Goal: Check status: Check status

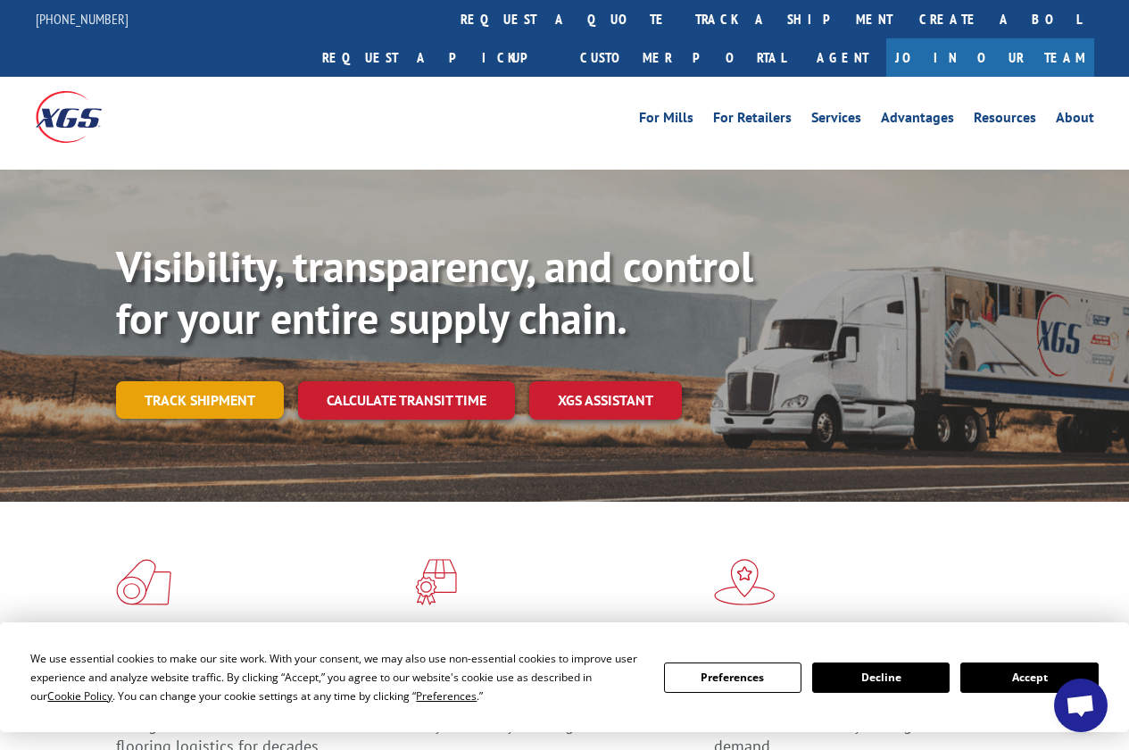
click at [204, 381] on link "Track shipment" at bounding box center [200, 400] width 168 height 38
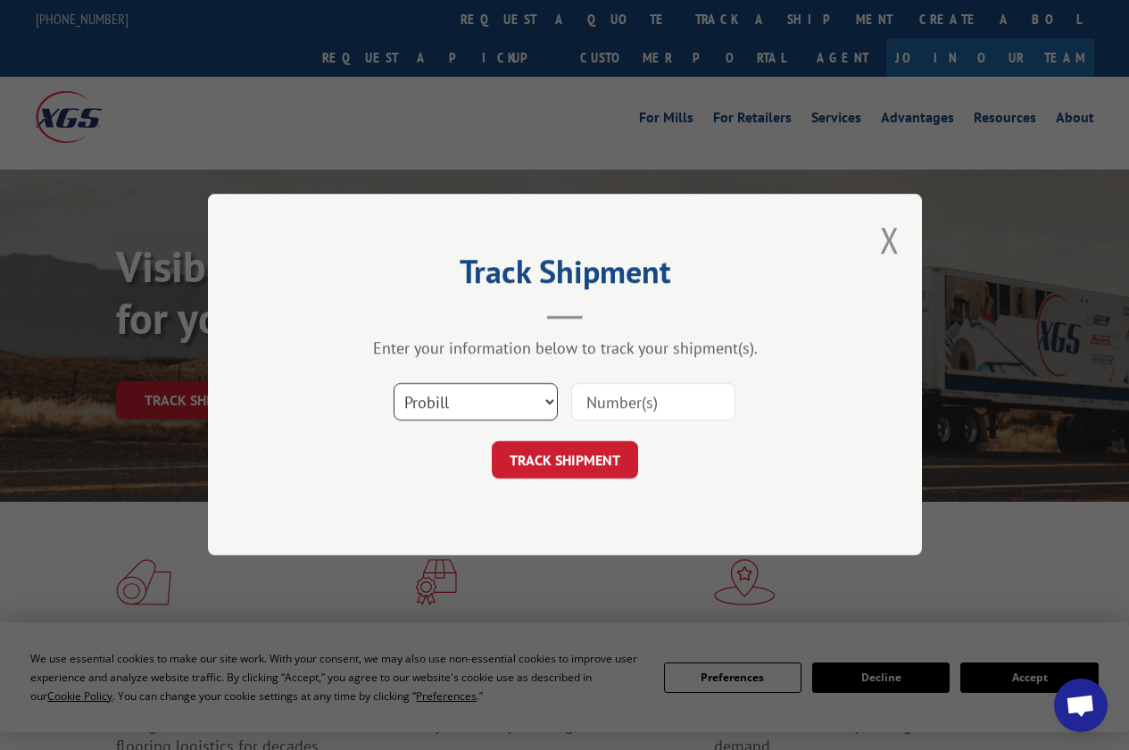
click at [548, 400] on select "Select category... Probill BOL PO" at bounding box center [476, 403] width 164 height 38
select select "bol"
click at [394, 384] on select "Select category... Probill BOL PO" at bounding box center [476, 403] width 164 height 38
drag, startPoint x: 640, startPoint y: 406, endPoint x: 629, endPoint y: 402, distance: 11.6
click at [640, 406] on input at bounding box center [653, 403] width 164 height 38
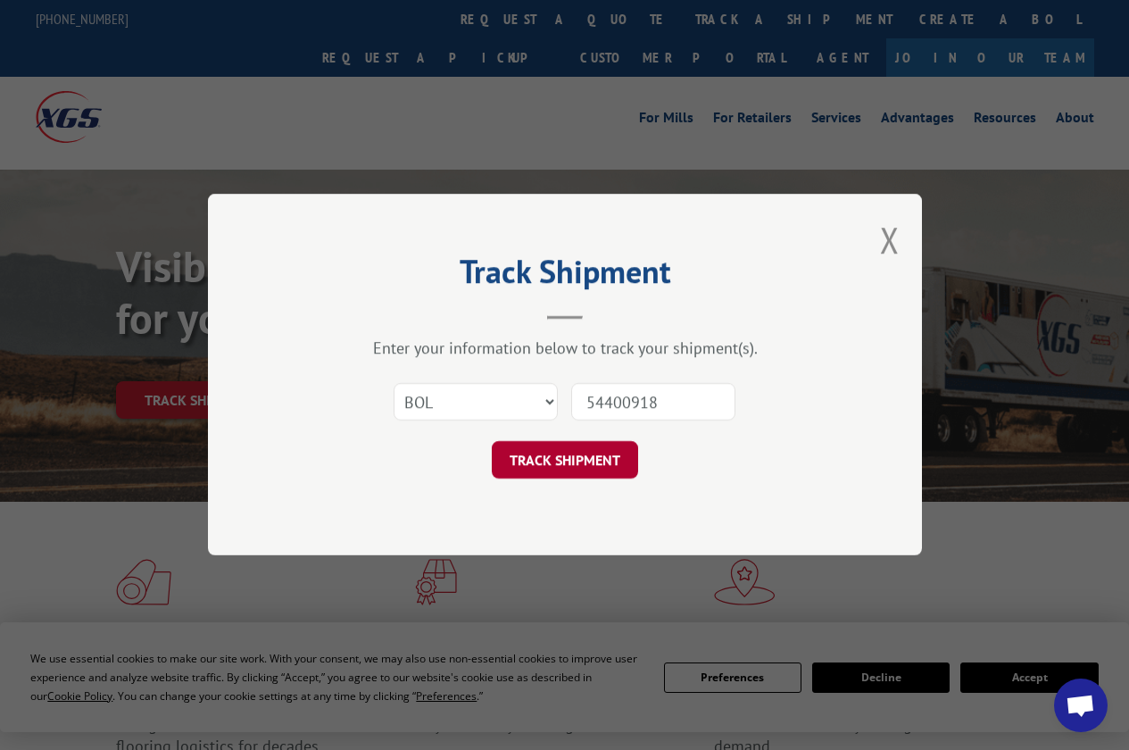
type input "54400918"
click at [560, 458] on button "TRACK SHIPMENT" at bounding box center [565, 461] width 146 height 38
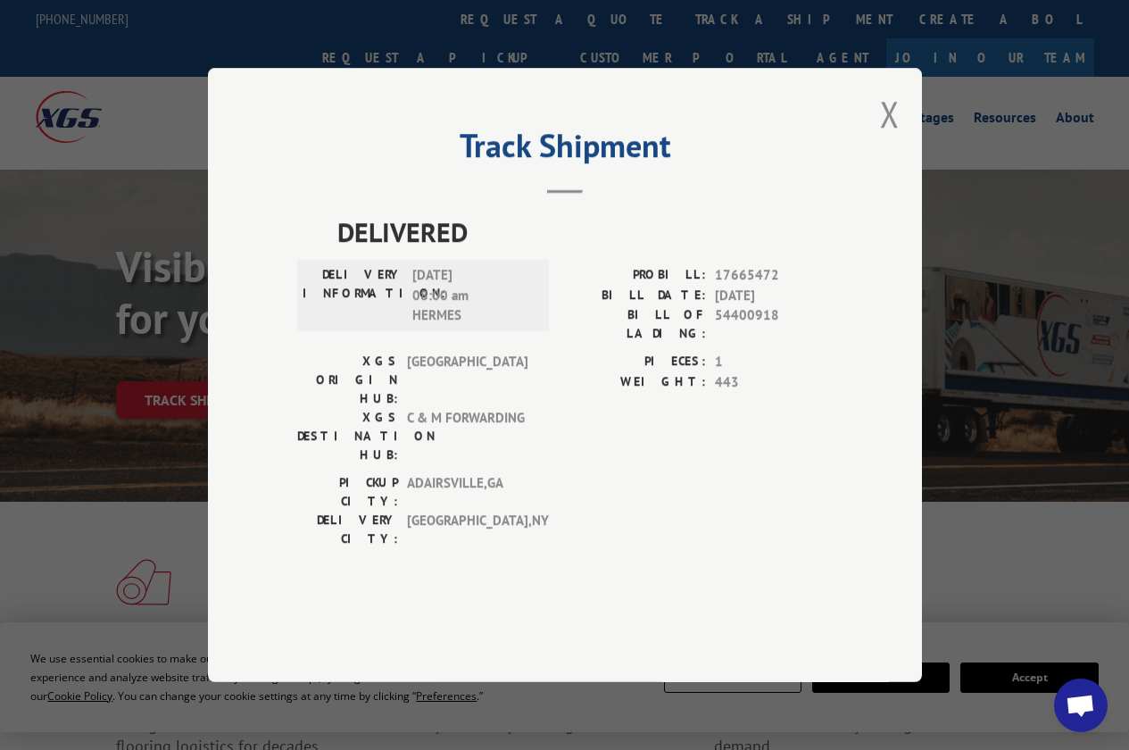
click at [874, 160] on div "Track Shipment DELIVERED DELIVERY INFORMATION: 10/03/2025 08:00 am HERMES PROBI…" at bounding box center [565, 375] width 714 height 614
click at [894, 138] on button "Close modal" at bounding box center [890, 113] width 20 height 47
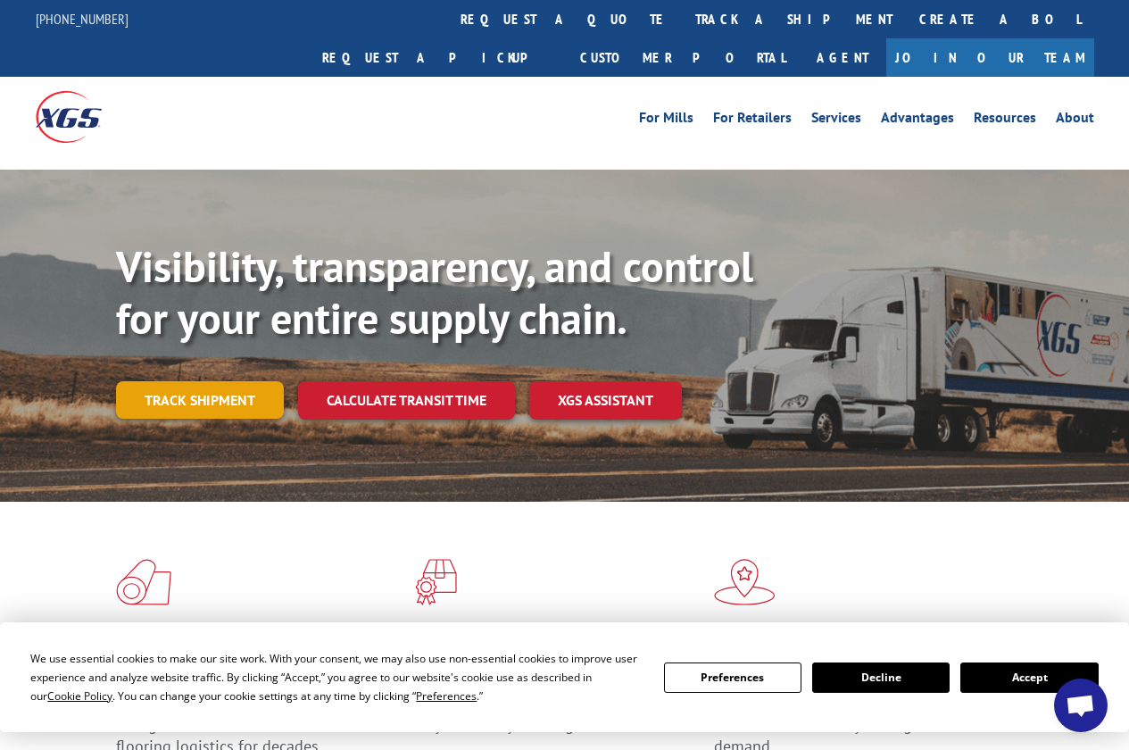
click at [188, 381] on link "Track shipment" at bounding box center [200, 400] width 168 height 38
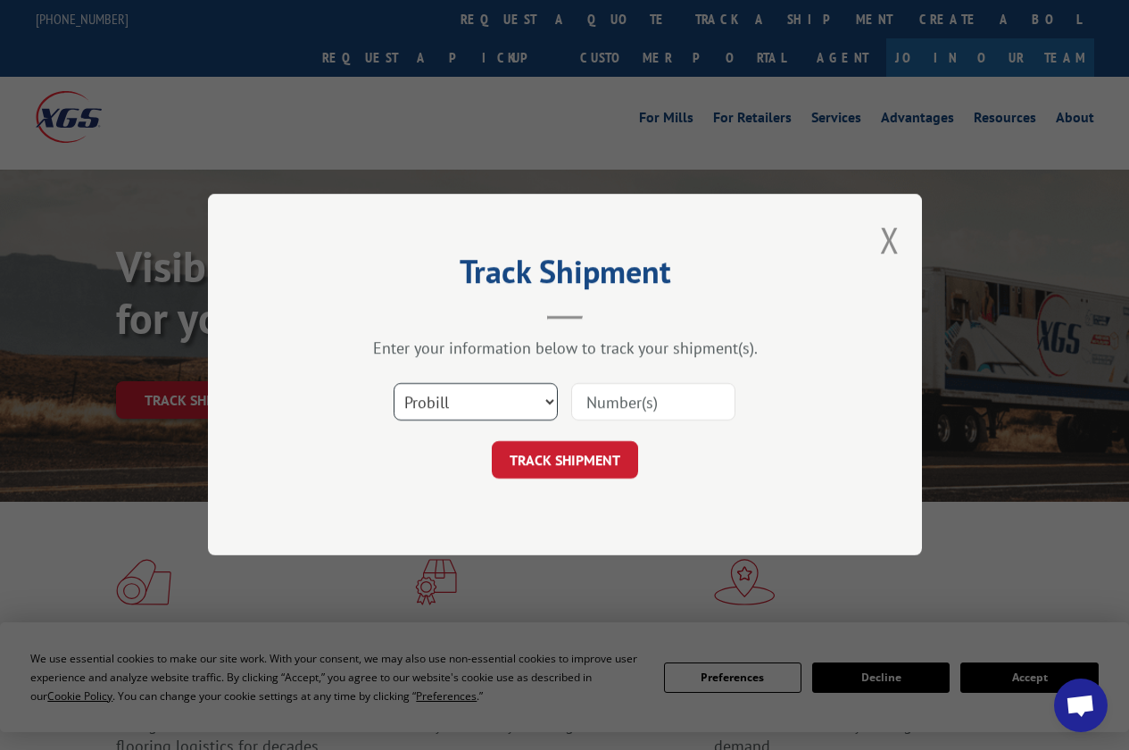
click at [546, 403] on select "Select category... Probill BOL PO" at bounding box center [476, 403] width 164 height 38
select select "bol"
click at [394, 384] on select "Select category... Probill BOL PO" at bounding box center [476, 403] width 164 height 38
click at [606, 397] on input at bounding box center [653, 403] width 164 height 38
type input "54400918"
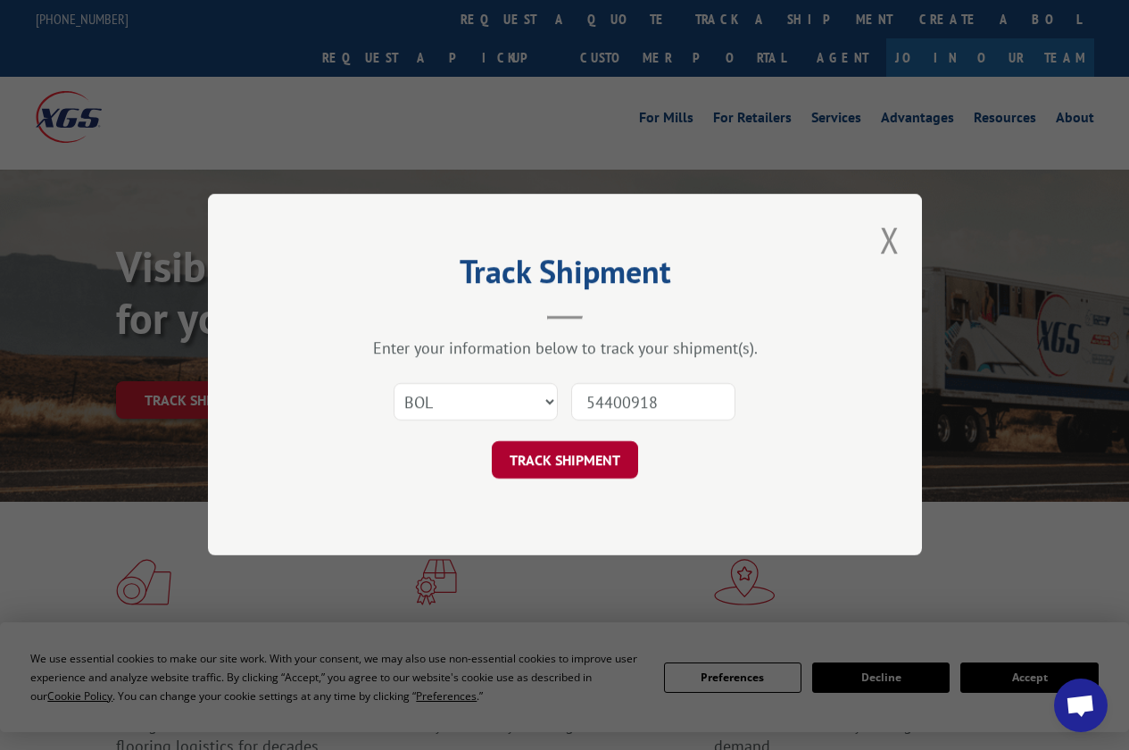
click at [560, 454] on button "TRACK SHIPMENT" at bounding box center [565, 461] width 146 height 38
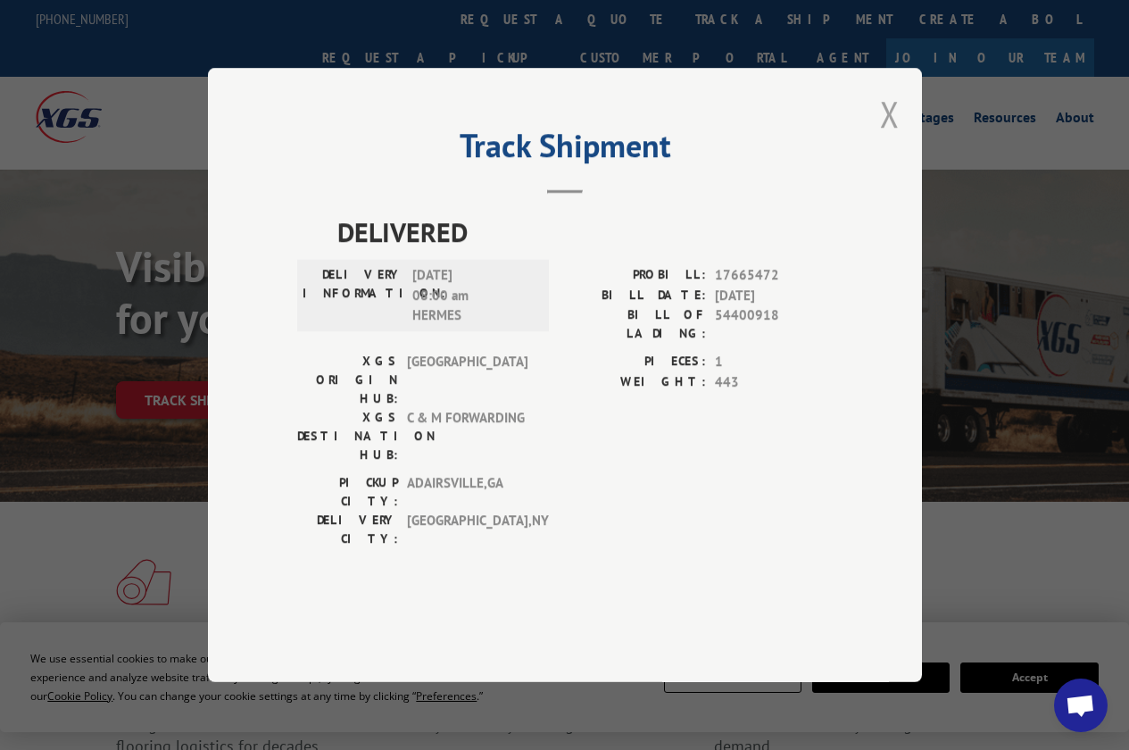
click at [892, 138] on button "Close modal" at bounding box center [890, 113] width 20 height 47
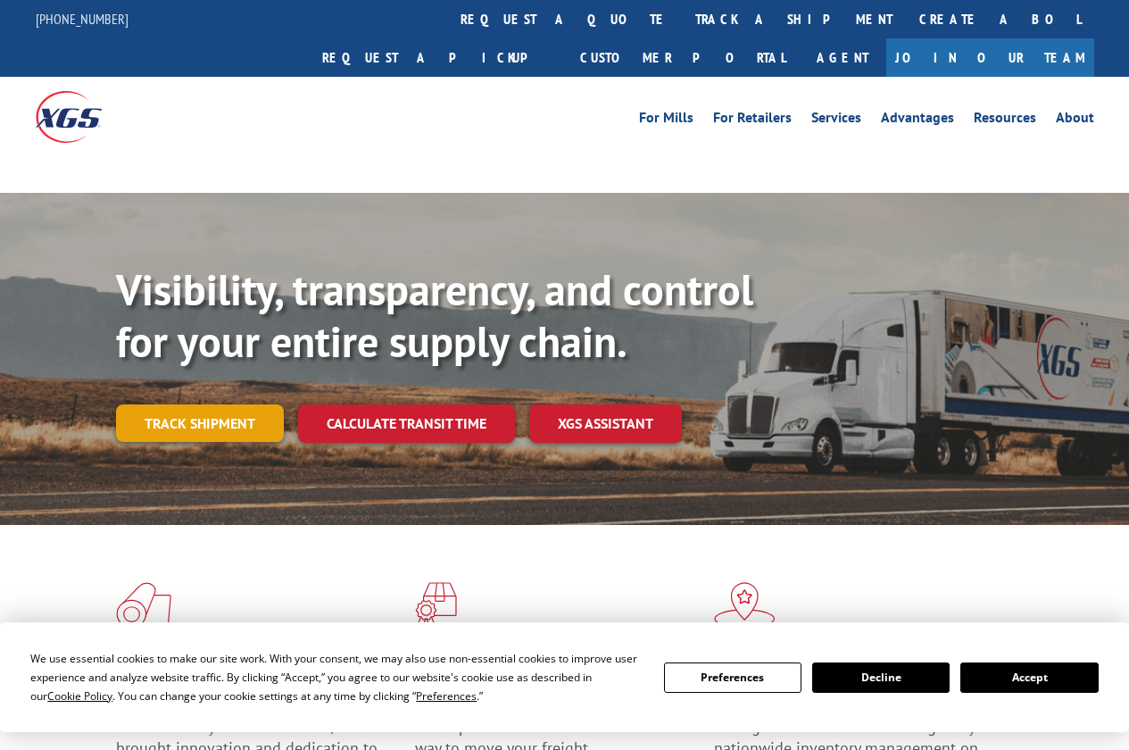
click at [196, 404] on link "Track shipment" at bounding box center [200, 423] width 168 height 38
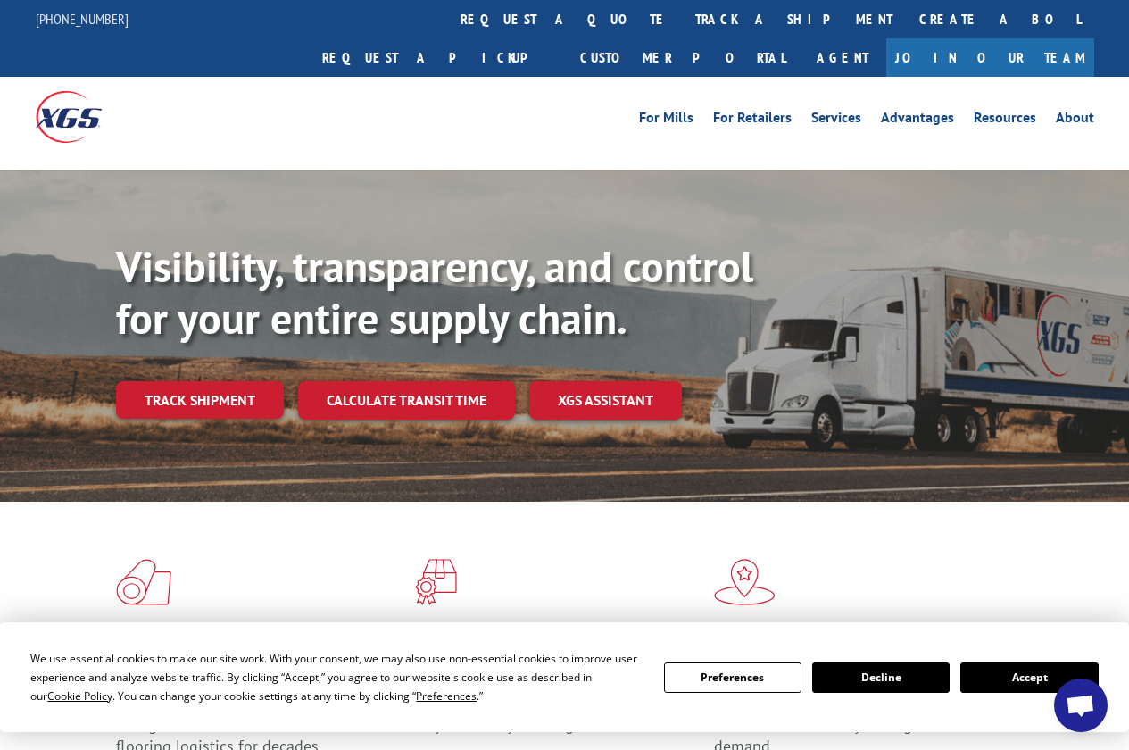
click at [194, 381] on link "Track shipment" at bounding box center [200, 400] width 168 height 38
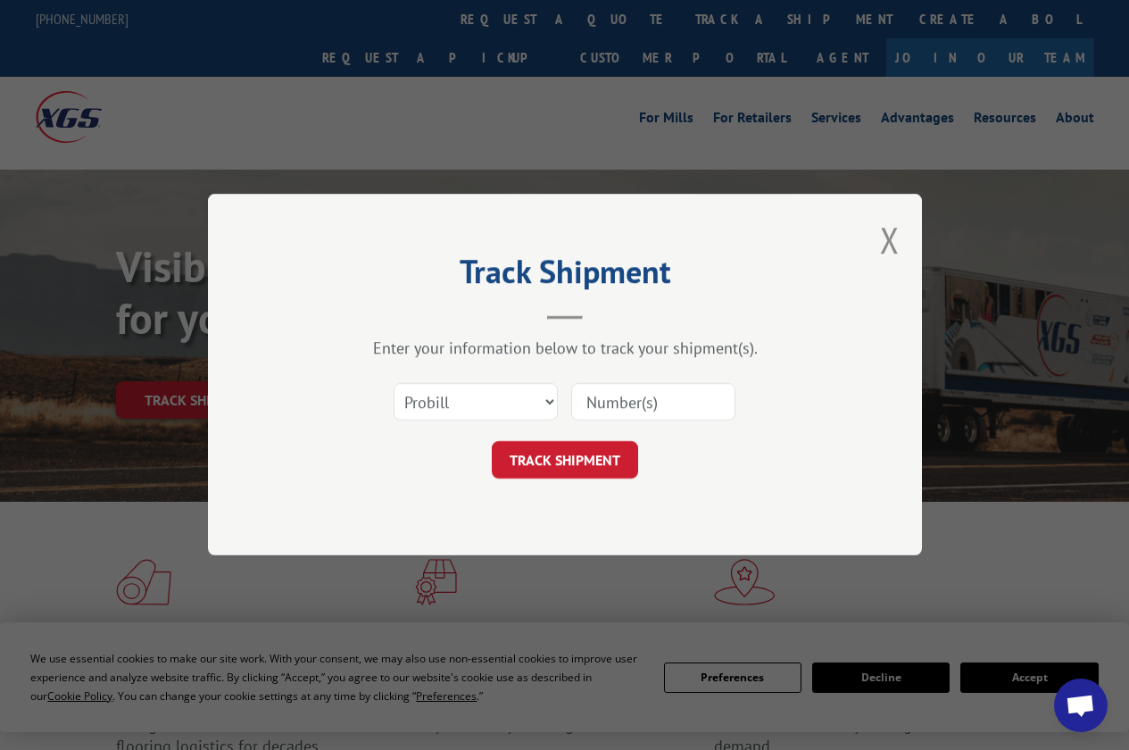
click at [558, 403] on div "Select category... Probill BOL PO" at bounding box center [565, 402] width 536 height 59
click at [538, 405] on select "Select category... Probill BOL PO" at bounding box center [476, 403] width 164 height 38
select select "bol"
click at [394, 384] on select "Select category... Probill BOL PO" at bounding box center [476, 403] width 164 height 38
click at [632, 404] on input at bounding box center [653, 403] width 164 height 38
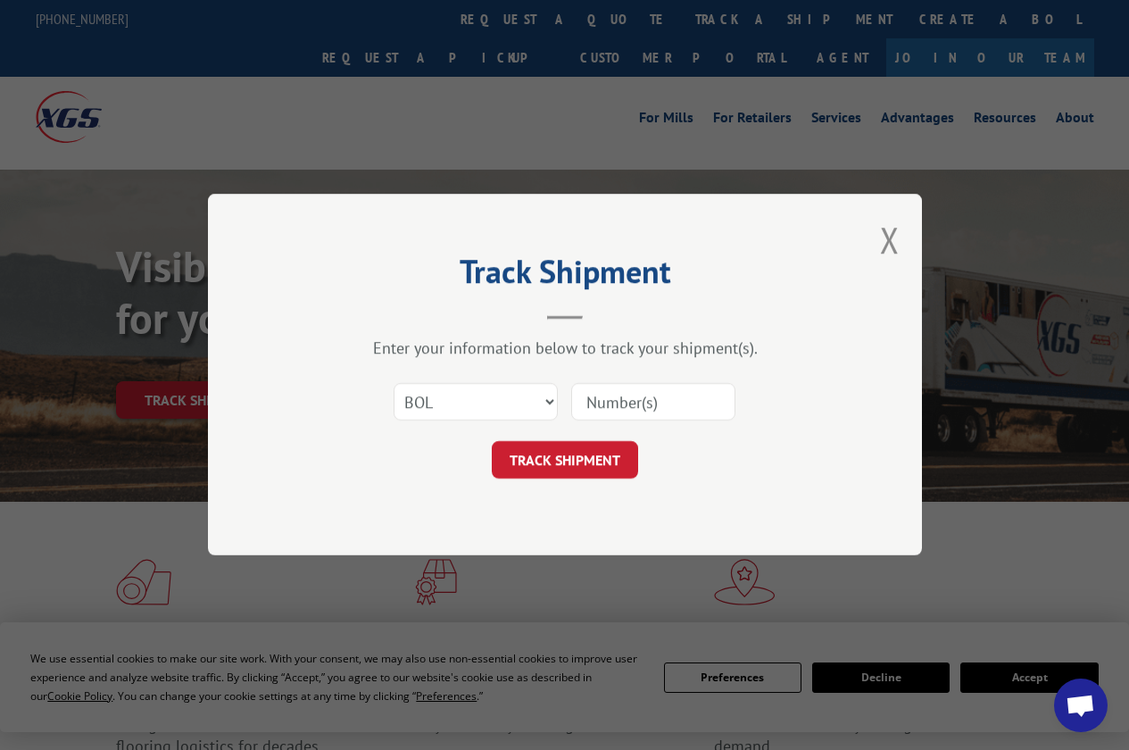
type input "54400918"
click at [588, 459] on button "TRACK SHIPMENT" at bounding box center [565, 461] width 146 height 38
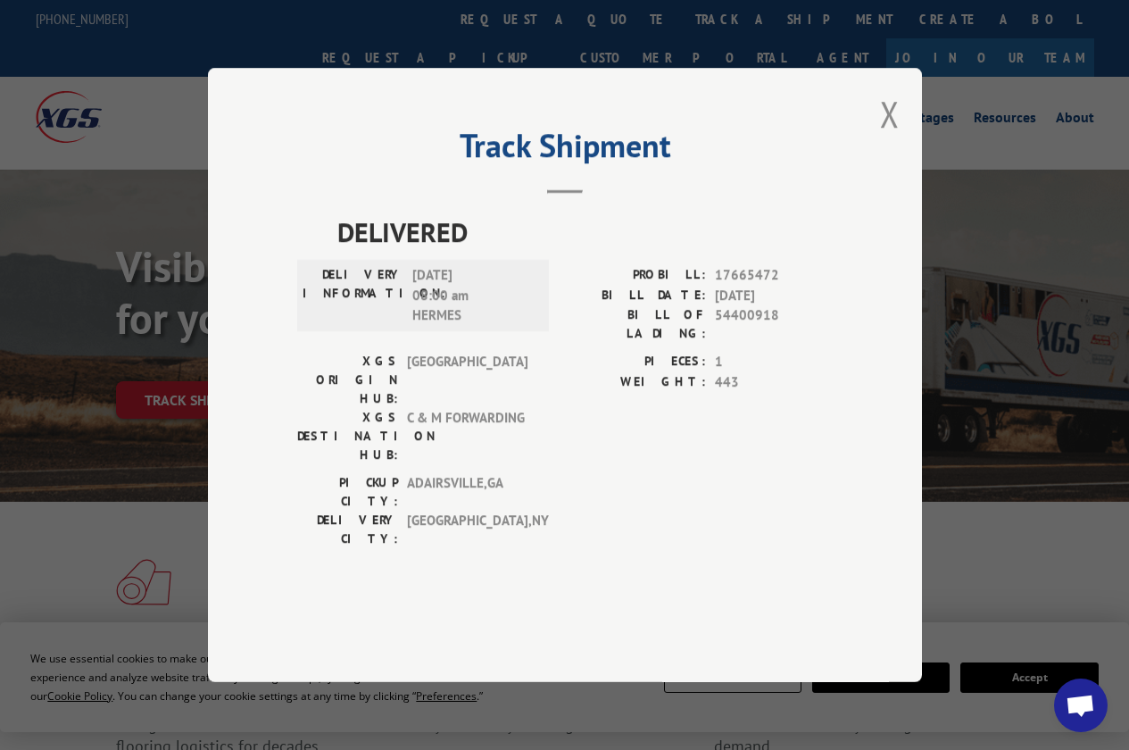
drag, startPoint x: 898, startPoint y: 142, endPoint x: 905, endPoint y: 132, distance: 12.1
click at [903, 135] on div "Track Shipment DELIVERED DELIVERY INFORMATION: 10/03/2025 08:00 am HERMES PROBI…" at bounding box center [565, 375] width 714 height 614
click at [871, 166] on div "Track Shipment DELIVERED DELIVERY INFORMATION: 10/03/2025 08:00 am HERMES PROBI…" at bounding box center [565, 375] width 714 height 614
click at [896, 138] on button "Close modal" at bounding box center [890, 113] width 20 height 47
